Goal: Task Accomplishment & Management: Manage account settings

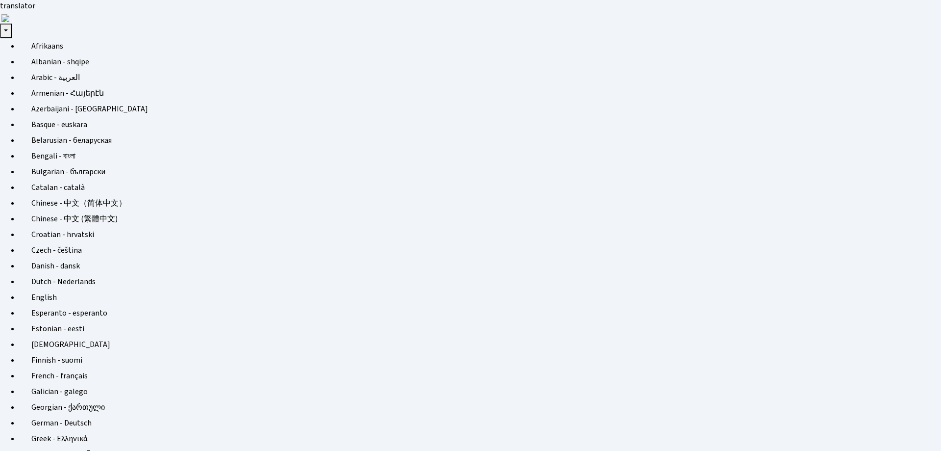
select select "25"
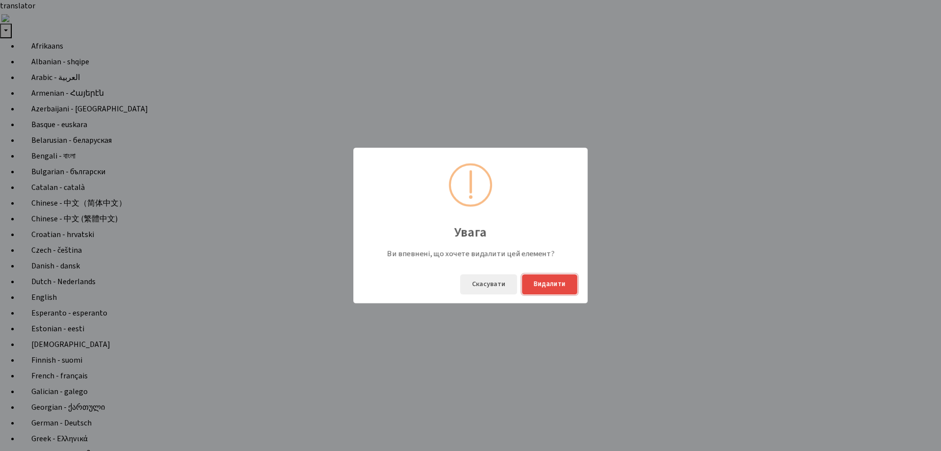
click at [545, 286] on button "Видалити" at bounding box center [549, 284] width 55 height 20
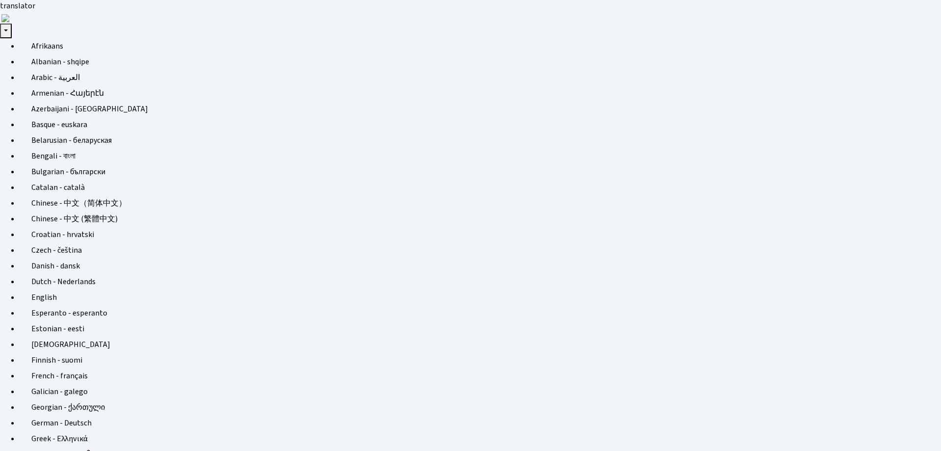
select select "25"
drag, startPoint x: 371, startPoint y: 356, endPoint x: 401, endPoint y: 353, distance: 30.1
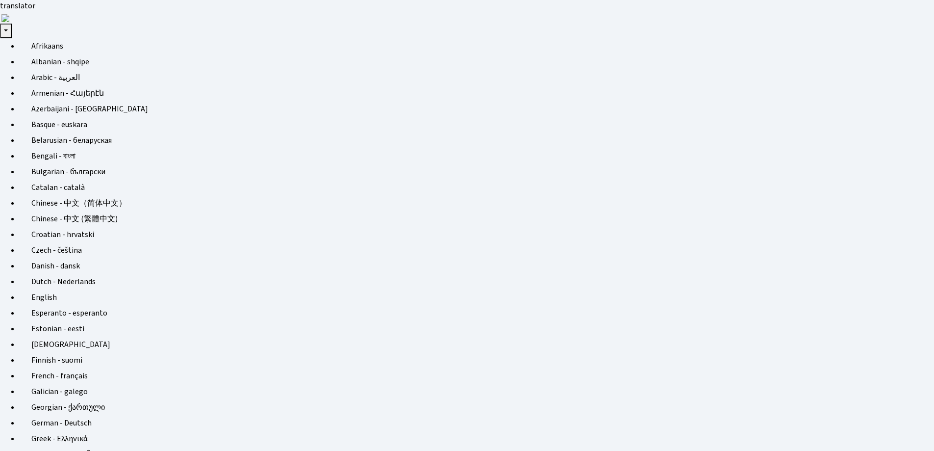
drag, startPoint x: 419, startPoint y: 352, endPoint x: 448, endPoint y: 352, distance: 28.9
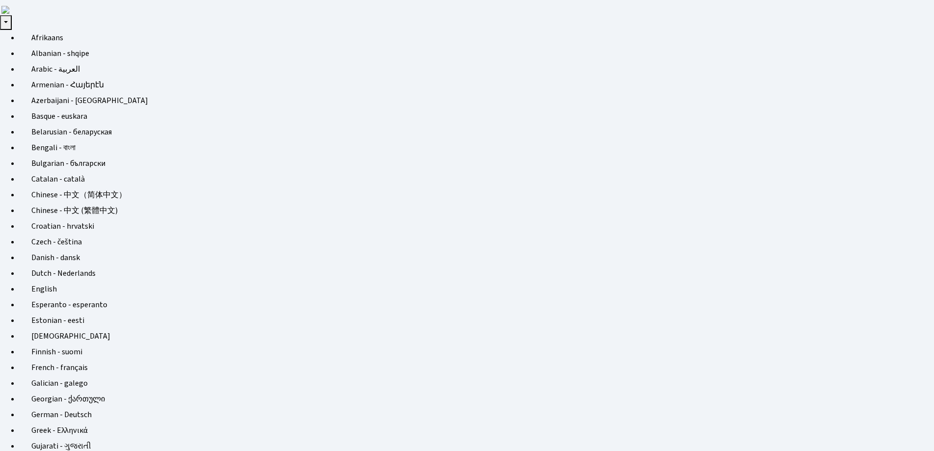
scroll to position [0, 0]
